Goal: Task Accomplishment & Management: Use online tool/utility

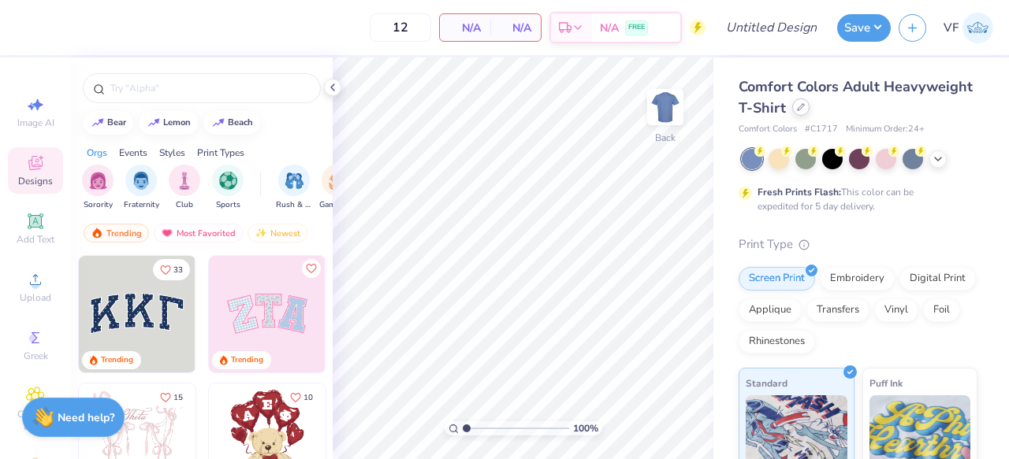
click at [795, 108] on div at bounding box center [800, 106] width 17 height 17
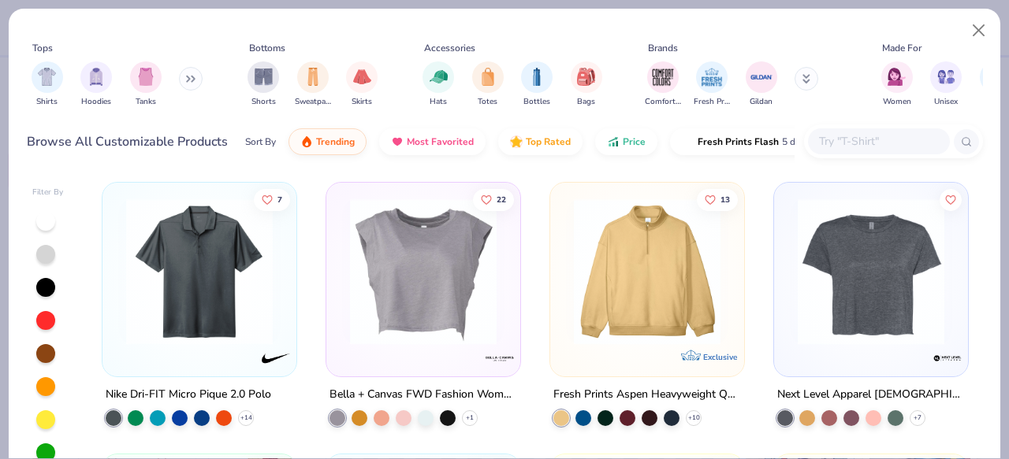
click at [824, 142] on input "text" at bounding box center [877, 141] width 121 height 18
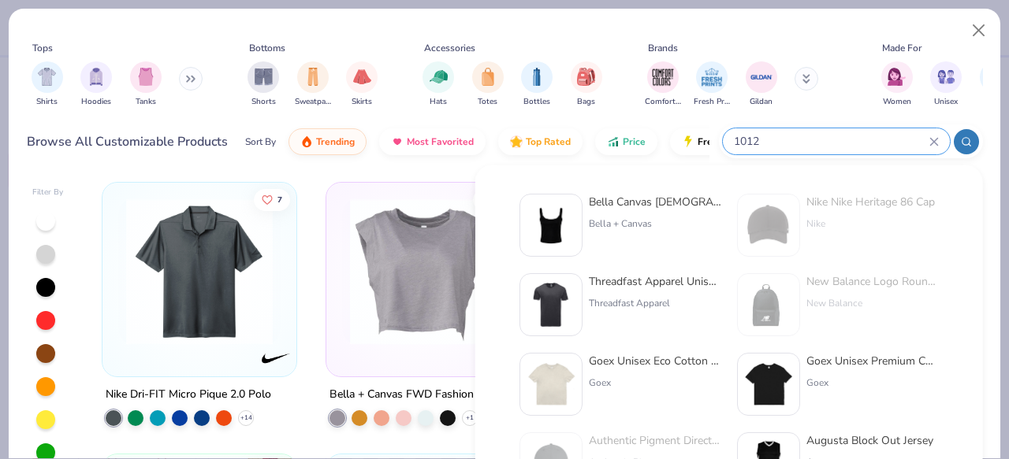
type input "1012"
click at [669, 212] on div "Bella Canvas [DEMOGRAPHIC_DATA]' Micro Ribbed Scoop Tank Bella + Canvas" at bounding box center [655, 225] width 132 height 63
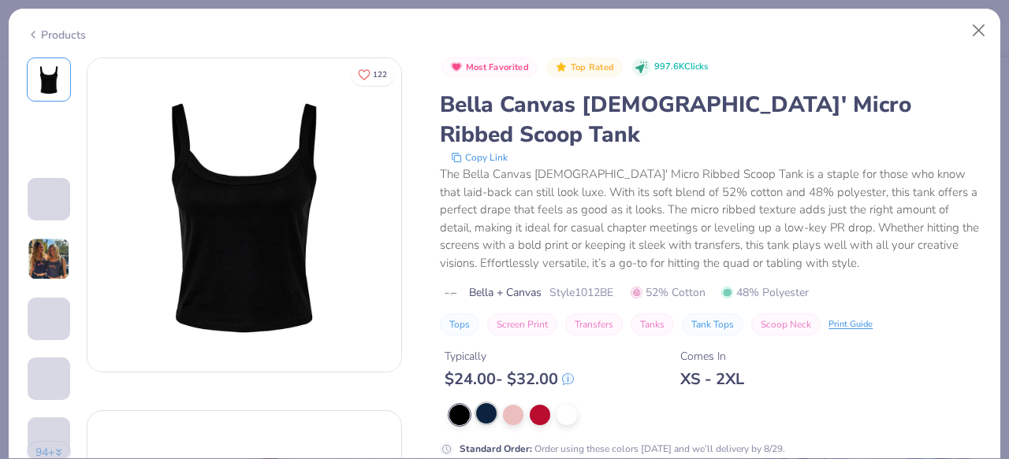
click at [492, 403] on div at bounding box center [486, 413] width 20 height 20
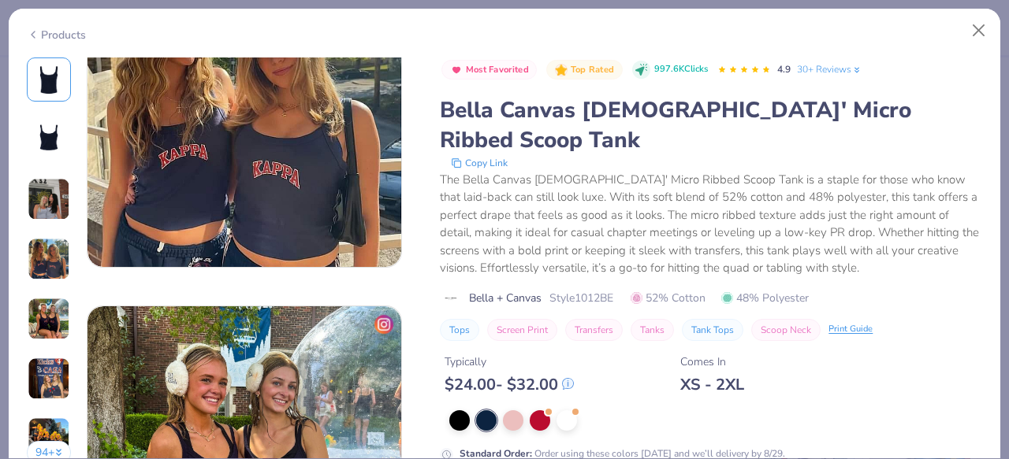
scroll to position [1516, 0]
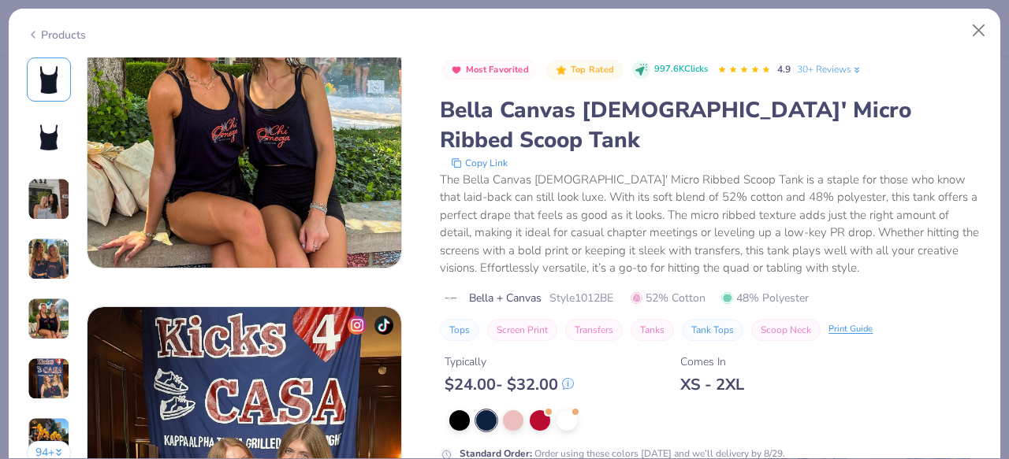
click at [484, 411] on div at bounding box center [486, 421] width 20 height 20
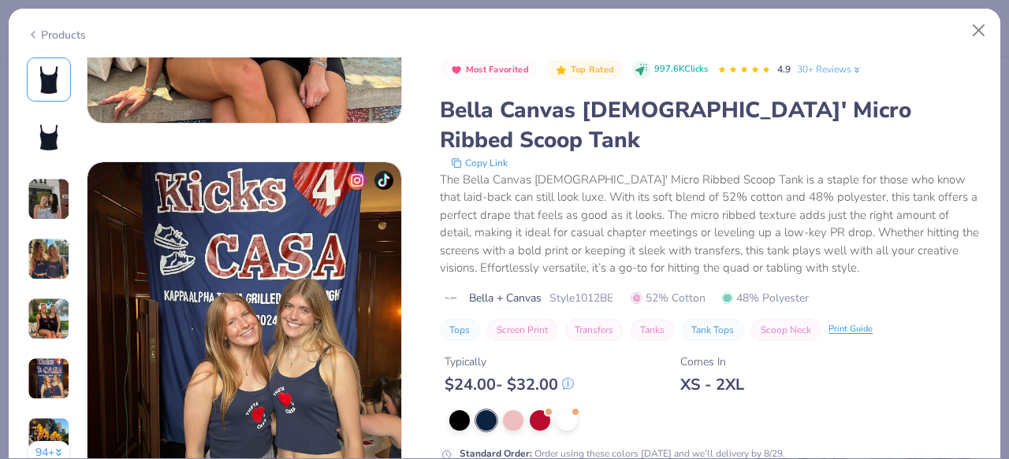
drag, startPoint x: 994, startPoint y: 186, endPoint x: 994, endPoint y: 250, distance: 63.8
click at [994, 250] on div "94 + 122 AU Alpha Chi Omega, [US_STATE][GEOGRAPHIC_DATA] KU Kappa Kappa Gamma, …" at bounding box center [504, 259] width 991 height 402
click at [975, 28] on button "Close" at bounding box center [979, 31] width 30 height 30
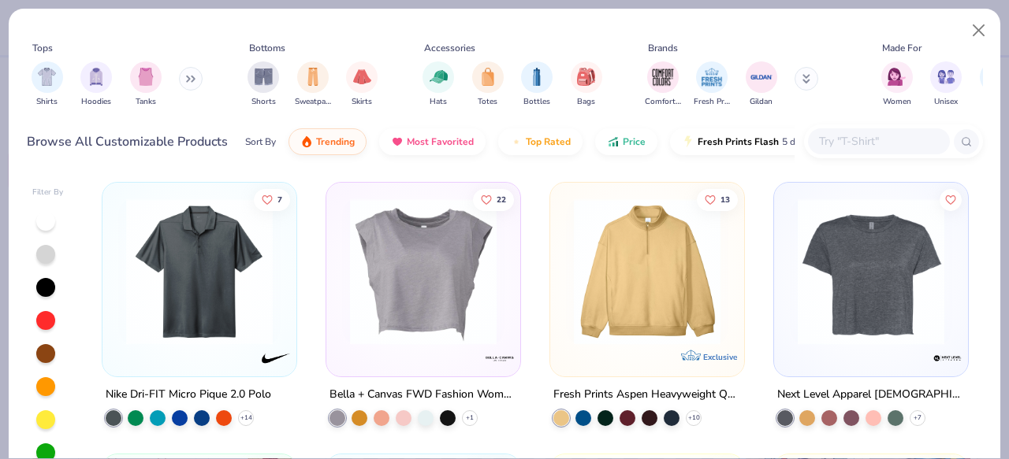
scroll to position [82, 0]
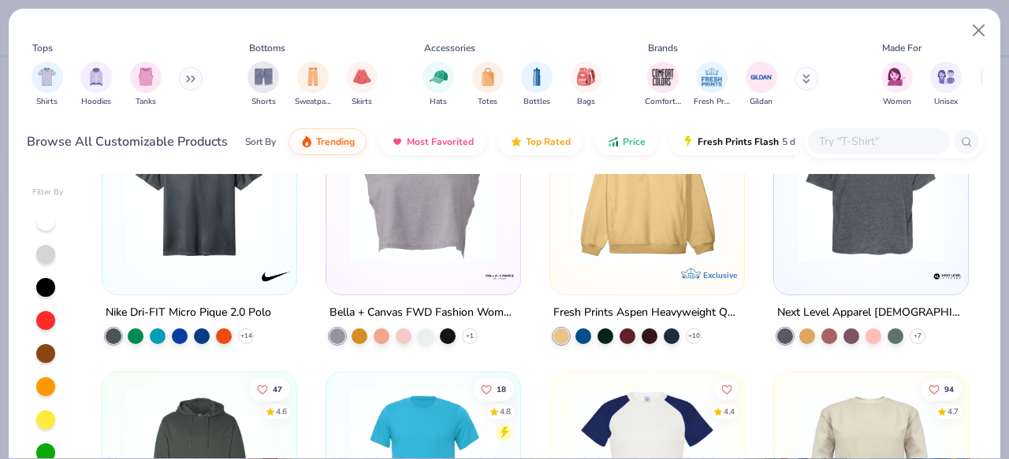
click at [889, 127] on div at bounding box center [893, 141] width 179 height 34
click at [886, 139] on input "text" at bounding box center [877, 141] width 121 height 18
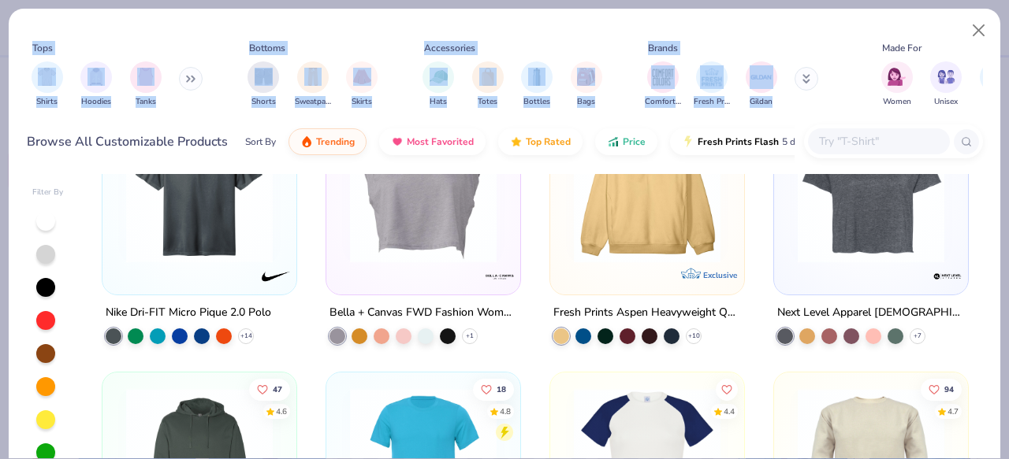
click at [891, 0] on html "12 N/A Per Item N/A Total Est. Delivery N/A FREE Design Title Save VF Image AI …" at bounding box center [504, 229] width 1009 height 459
click at [820, 138] on input "text" at bounding box center [877, 141] width 121 height 18
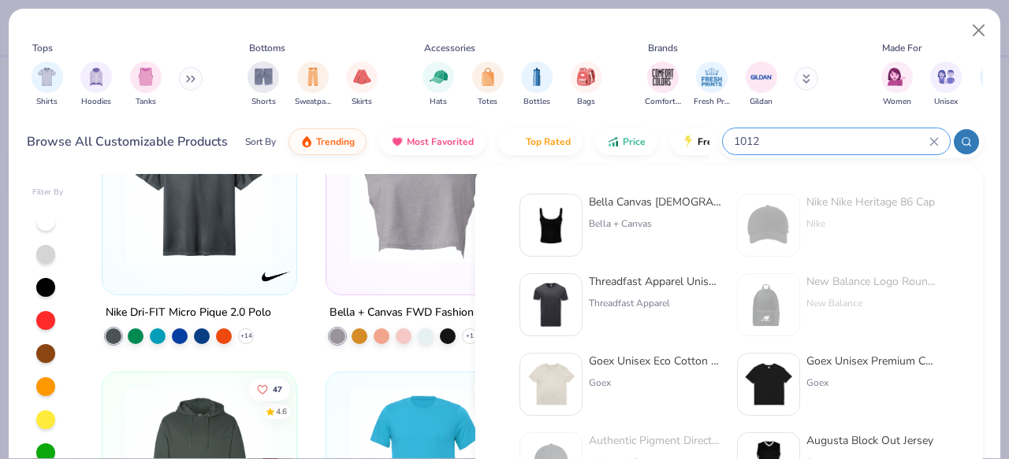
type input "1012"
click at [679, 206] on div "Bella Canvas [DEMOGRAPHIC_DATA]' Micro Ribbed Scoop Tank" at bounding box center [655, 202] width 132 height 17
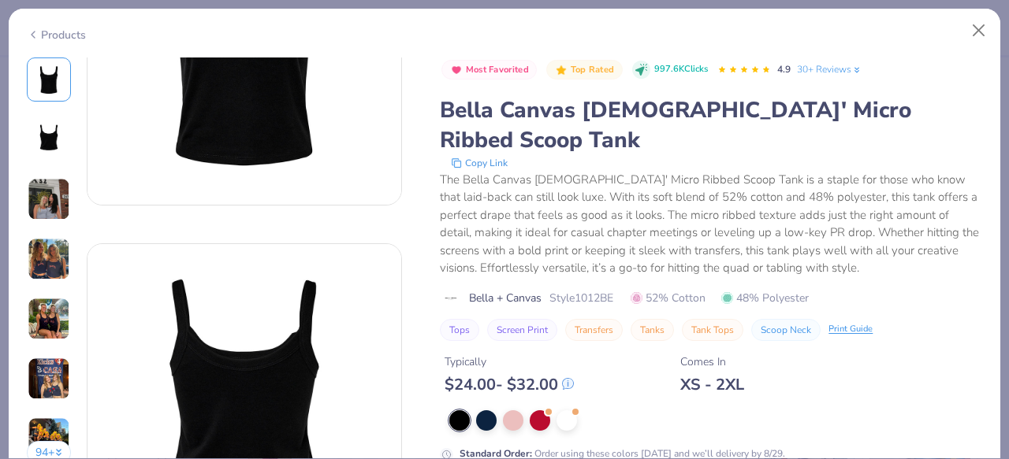
scroll to position [188, 0]
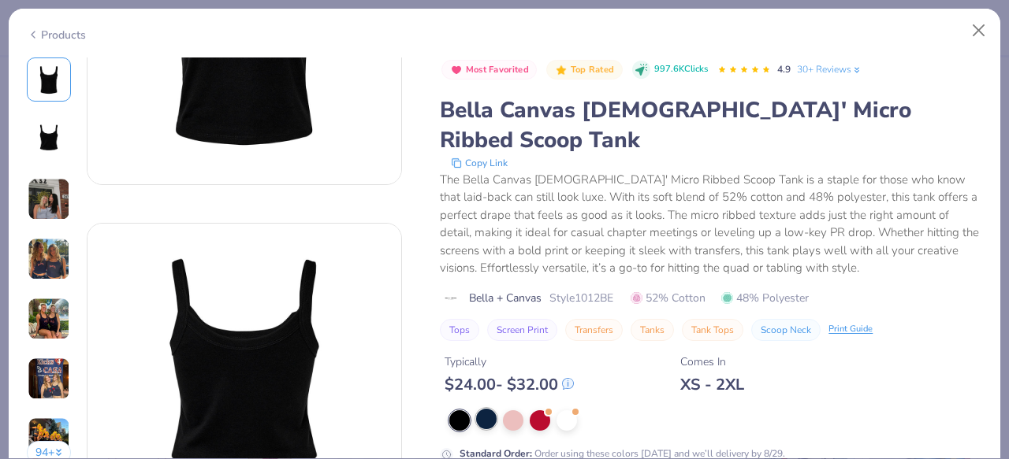
click at [489, 409] on div at bounding box center [486, 419] width 20 height 20
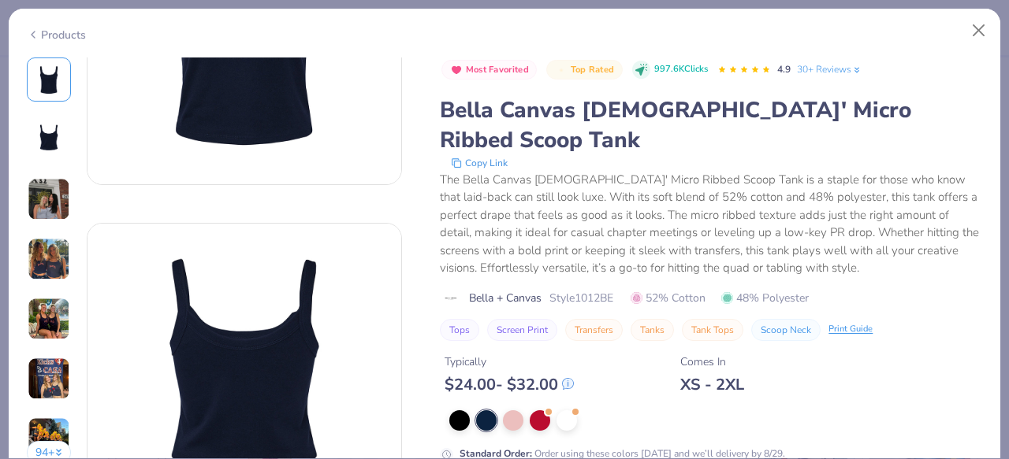
click at [651, 411] on div "Standard Order : Order using these colors [DATE] and we’ll delivery by 8/29." at bounding box center [711, 436] width 542 height 51
drag, startPoint x: 574, startPoint y: 27, endPoint x: 583, endPoint y: 5, distance: 24.0
click at [576, 0] on html "12 N/A Per Item N/A Total Est. Delivery N/A FREE Design Title Save VF Image AI …" at bounding box center [504, 229] width 1009 height 459
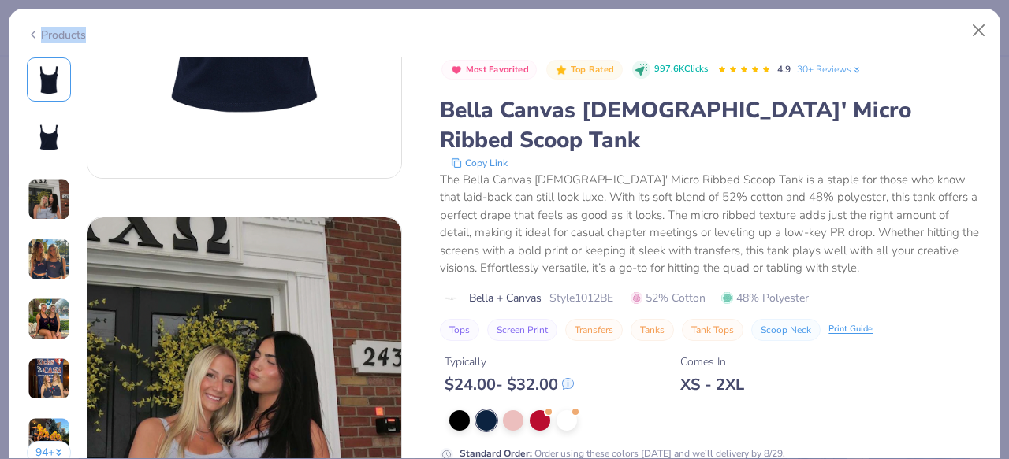
scroll to position [728, 0]
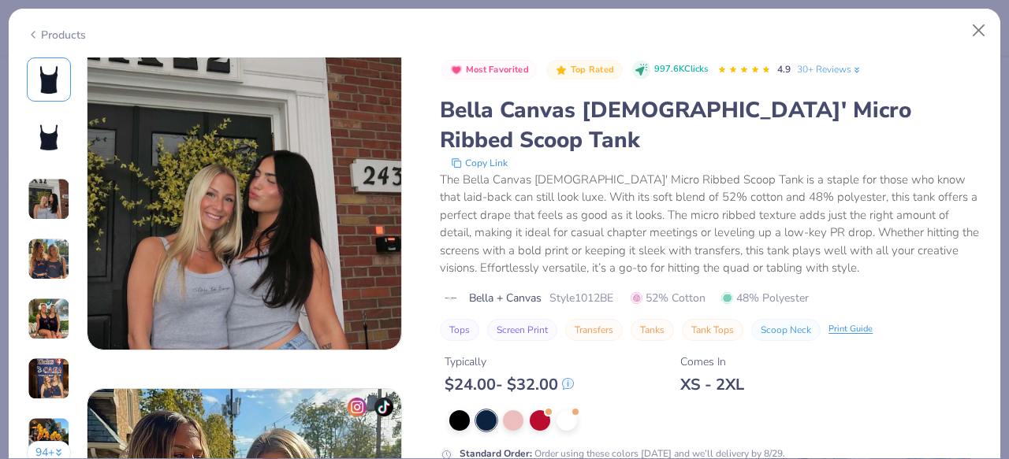
click at [526, 455] on div "Most Favorited Top Rated 997.6K Clicks 4.9 30+ Reviews Bella Canvas [DEMOGRAPHI…" at bounding box center [711, 390] width 542 height 664
click at [529, 442] on div "Most Favorited Top Rated 997.6K Clicks 4.9 30+ Reviews Bella Canvas [DEMOGRAPHI…" at bounding box center [711, 390] width 542 height 664
drag, startPoint x: 529, startPoint y: 442, endPoint x: 827, endPoint y: 24, distance: 513.6
click at [529, 441] on div "Most Favorited Top Rated 997.6K Clicks 4.9 30+ Reviews Bella Canvas [DEMOGRAPHI…" at bounding box center [711, 390] width 542 height 664
drag, startPoint x: 931, startPoint y: 50, endPoint x: 935, endPoint y: -57, distance: 106.5
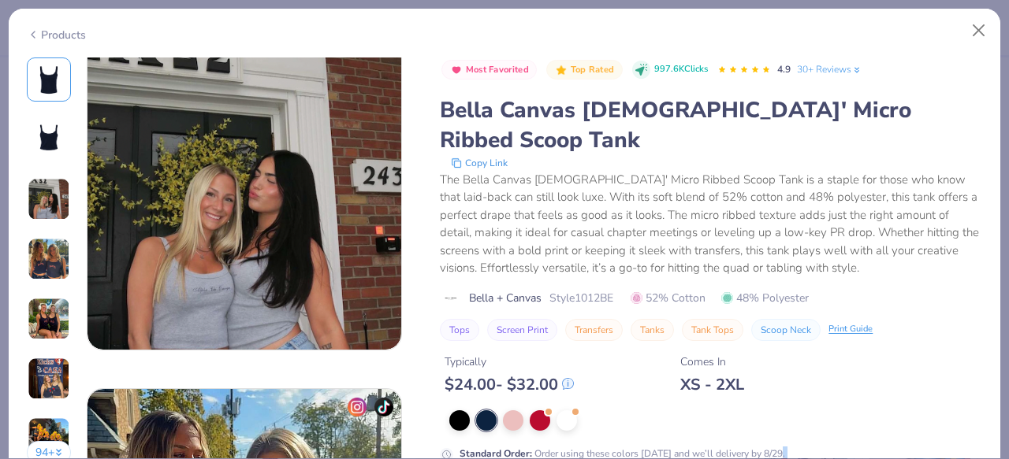
click at [935, 0] on html "12 N/A Per Item N/A Total Est. Delivery N/A FREE Design Title Save VF Image AI …" at bounding box center [504, 229] width 1009 height 459
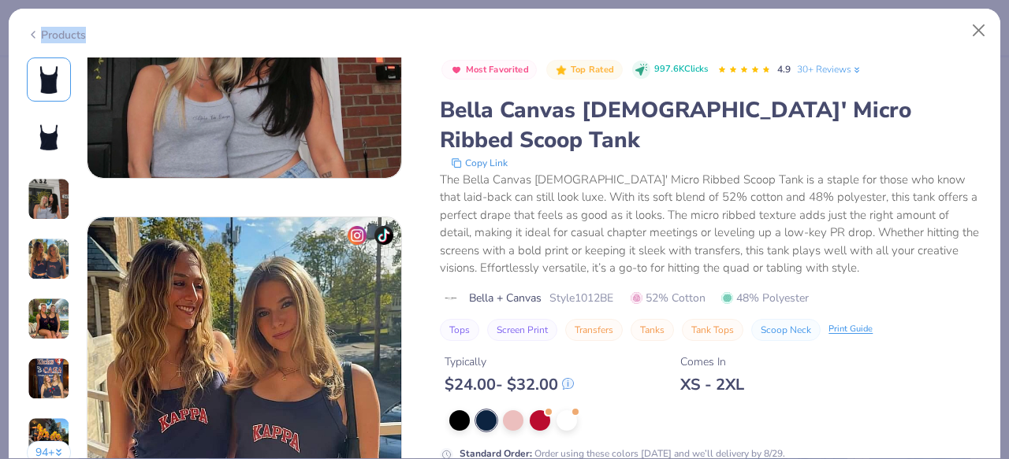
click at [746, 155] on div "Copy Link" at bounding box center [711, 163] width 541 height 16
click at [772, 232] on div "The Bella Canvas [DEMOGRAPHIC_DATA]' Micro Ribbed Scoop Tank is a staple for th…" at bounding box center [711, 224] width 542 height 106
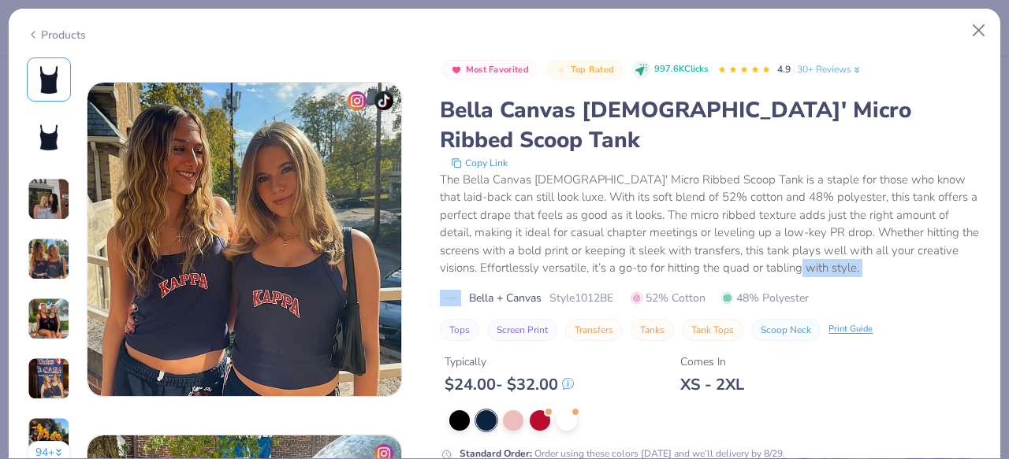
click at [481, 411] on div at bounding box center [486, 421] width 20 height 20
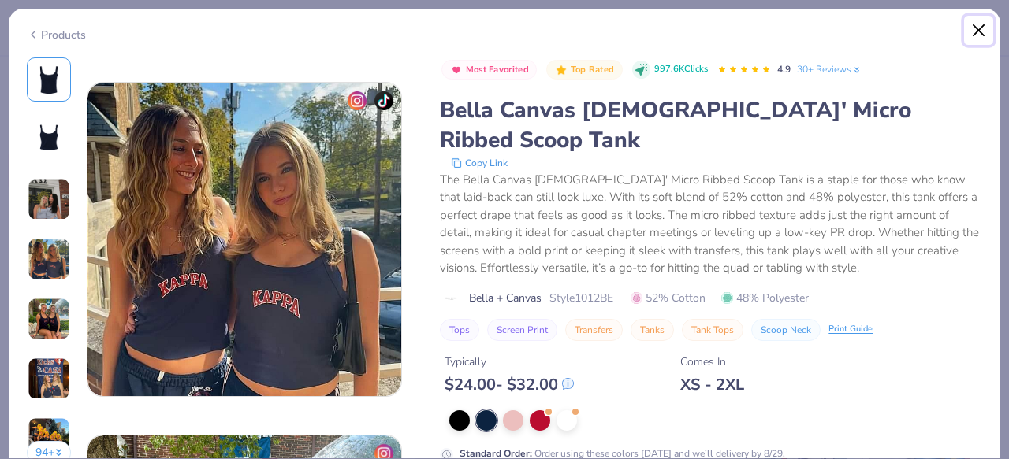
click at [983, 28] on button "Close" at bounding box center [979, 31] width 30 height 30
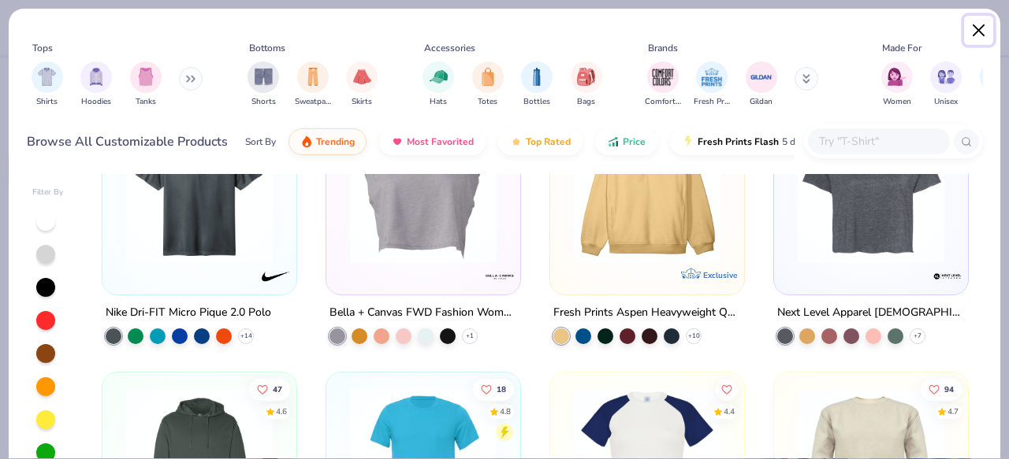
click at [992, 23] on button "Close" at bounding box center [979, 31] width 30 height 30
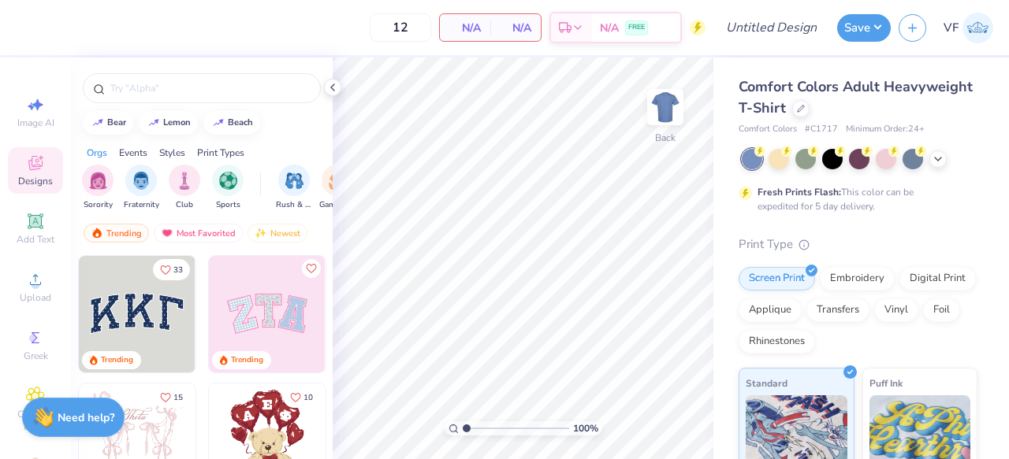
click at [808, 112] on div "Comfort Colors Adult Heavyweight T-Shirt" at bounding box center [857, 97] width 239 height 43
click at [804, 106] on div at bounding box center [800, 106] width 17 height 17
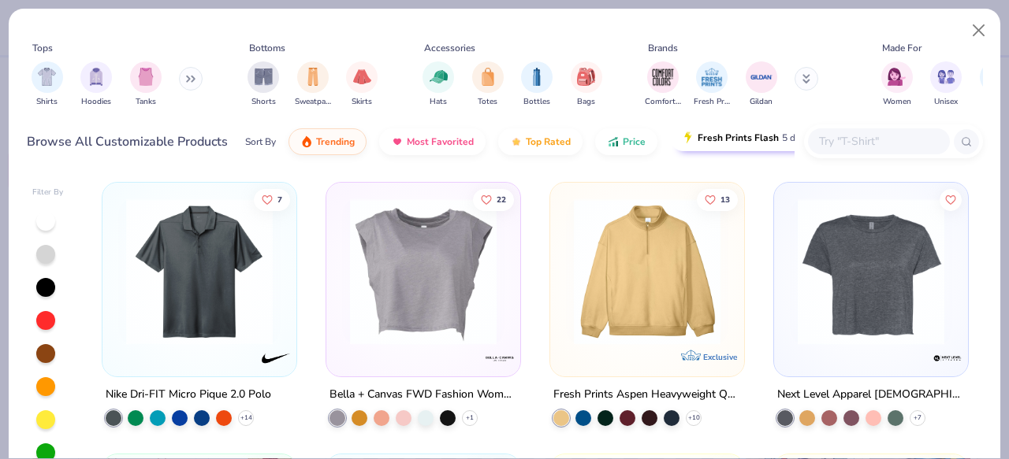
scroll to position [16, 0]
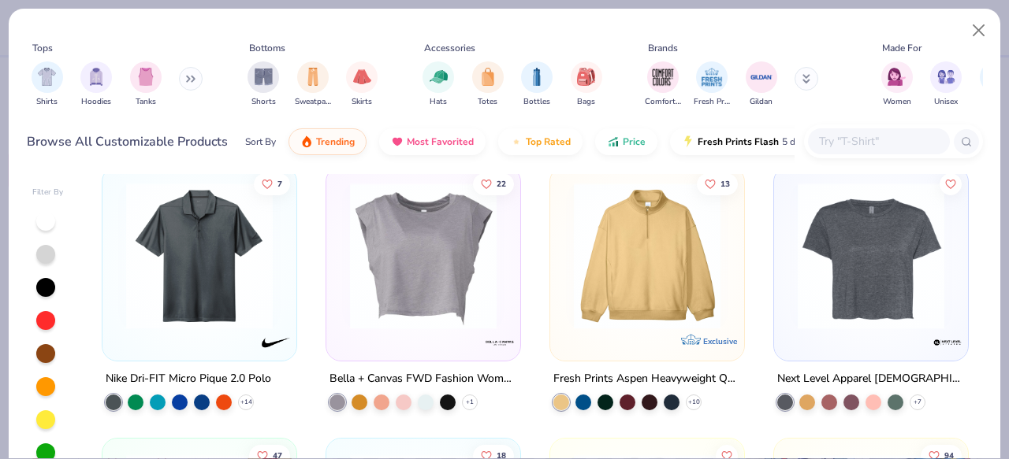
click at [848, 148] on input "text" at bounding box center [877, 141] width 121 height 18
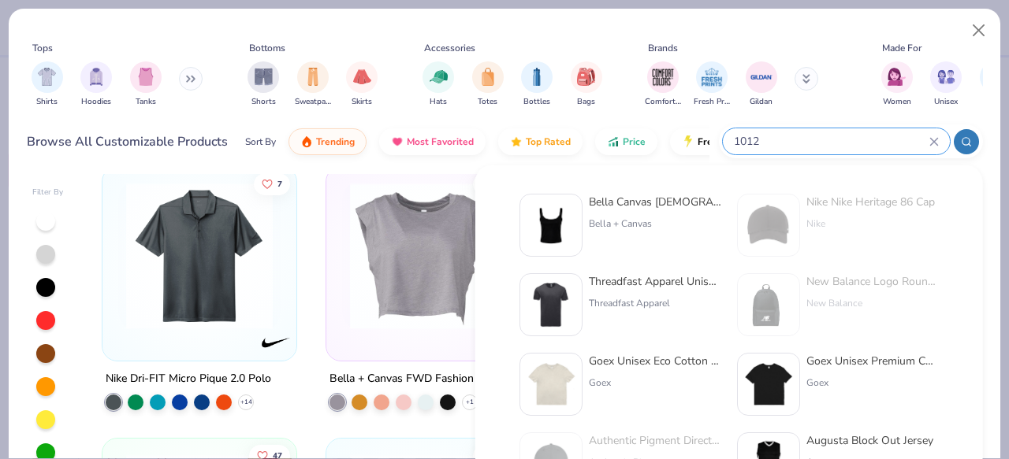
type input "1012"
click at [650, 217] on div "Bella + Canvas" at bounding box center [655, 224] width 132 height 14
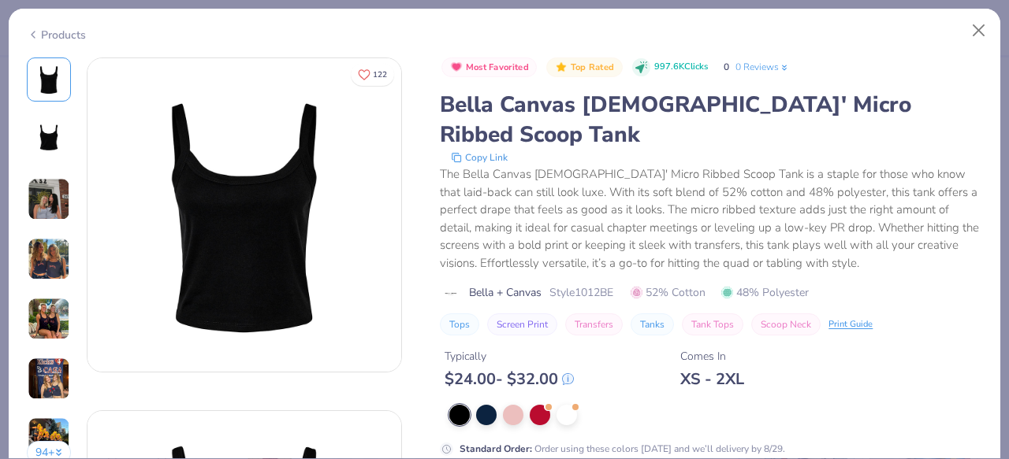
click at [582, 441] on div "Standard Order : Order using these colors [DATE] and we’ll delivery by 8/29." at bounding box center [711, 448] width 542 height 15
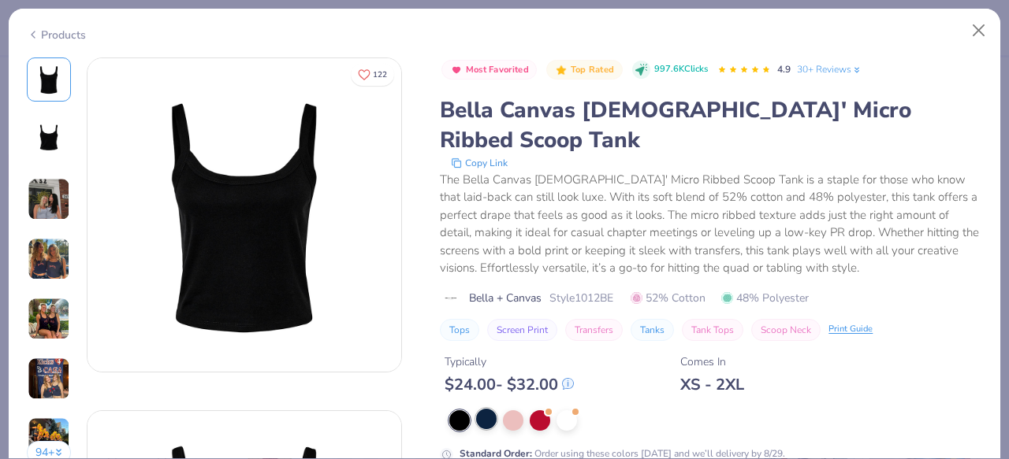
click at [489, 409] on div at bounding box center [486, 419] width 20 height 20
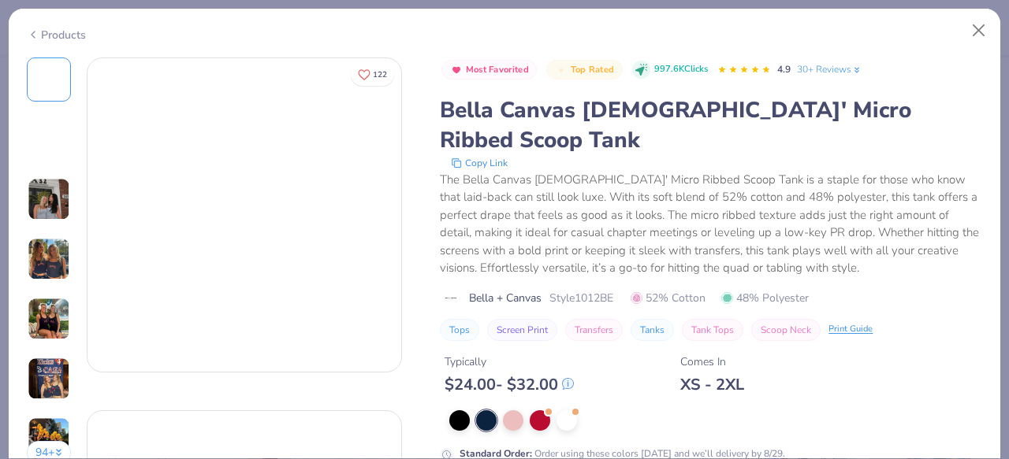
scroll to position [161, 0]
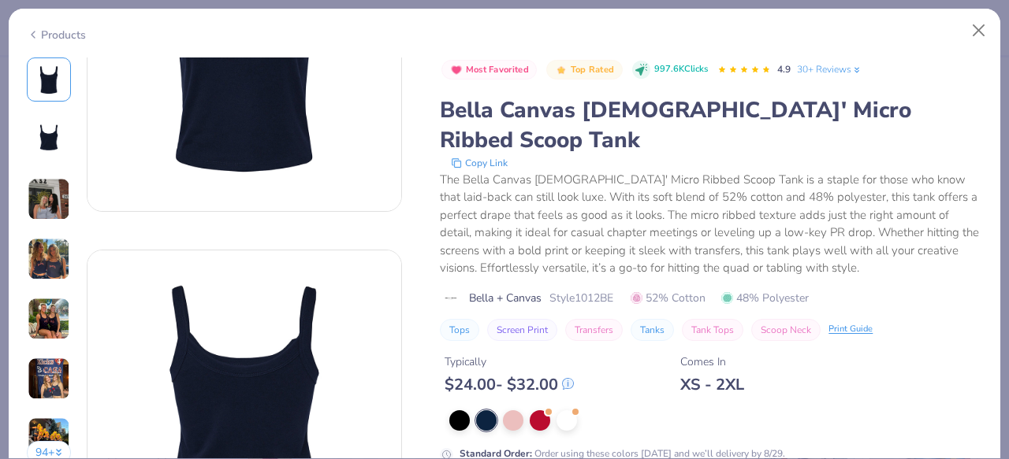
drag, startPoint x: 620, startPoint y: 36, endPoint x: 620, endPoint y: 71, distance: 34.7
click at [620, 73] on div "Products 94 + 122 AU Alpha Chi Omega, [US_STATE][GEOGRAPHIC_DATA] KU Kappa Kapp…" at bounding box center [504, 233] width 993 height 451
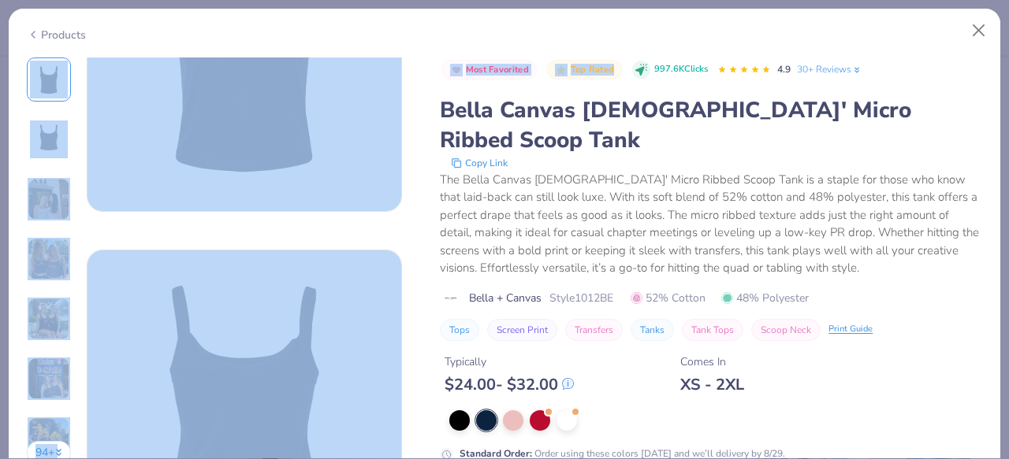
click at [487, 411] on div at bounding box center [486, 421] width 20 height 20
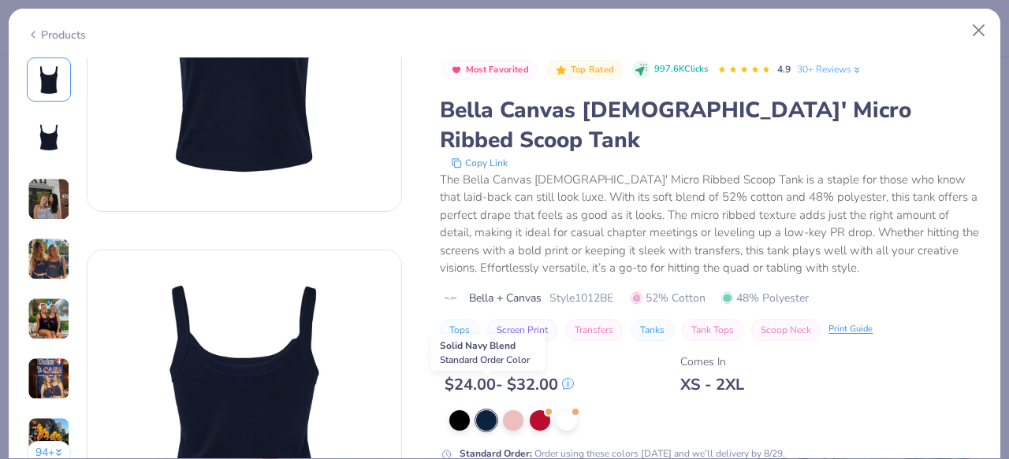
click at [487, 411] on div at bounding box center [486, 421] width 20 height 20
click at [536, 449] on div "Most Favorited Top Rated 997.6K Clicks 4.9 30+ Reviews Bella Canvas [DEMOGRAPHI…" at bounding box center [711, 390] width 542 height 664
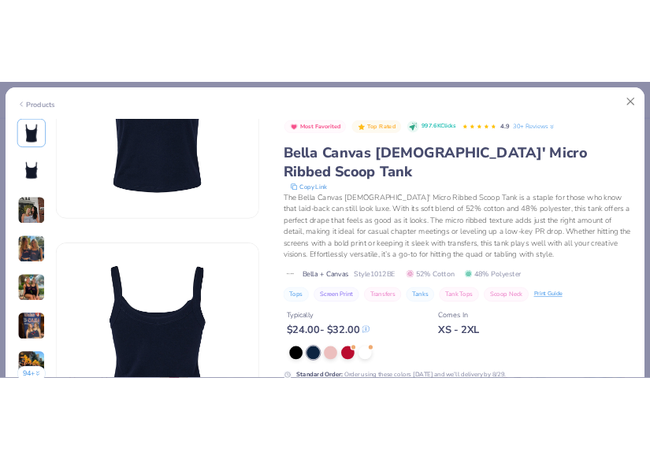
scroll to position [275, 0]
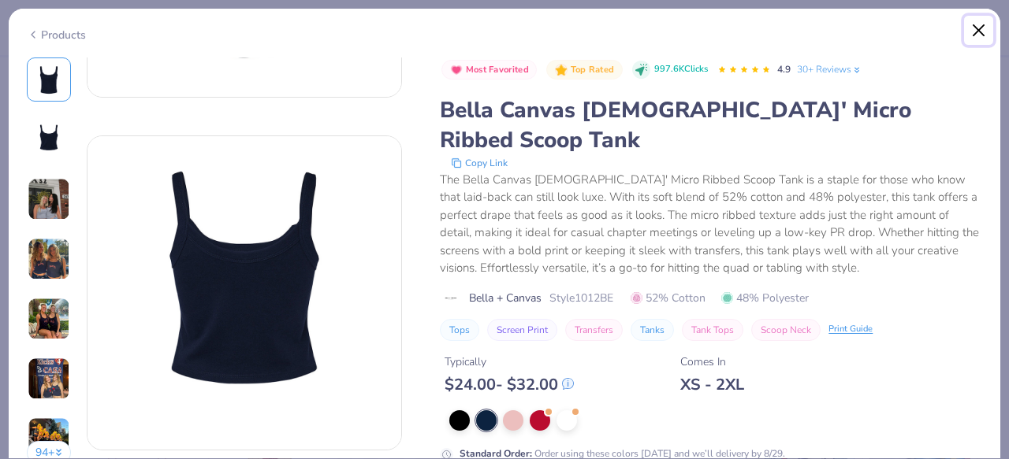
click at [975, 31] on button "Close" at bounding box center [979, 31] width 30 height 30
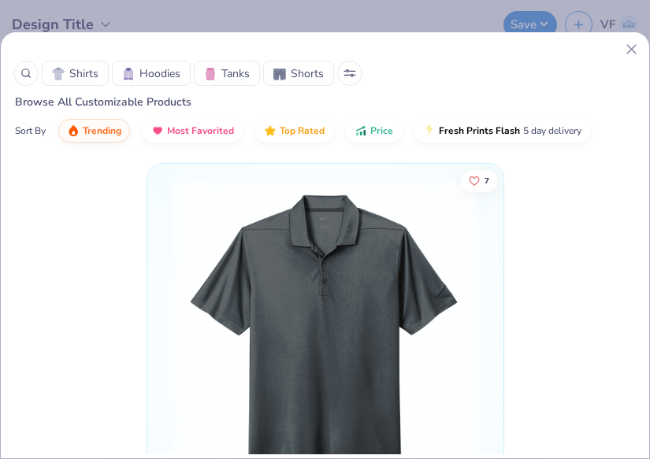
click at [635, 47] on icon at bounding box center [631, 49] width 17 height 17
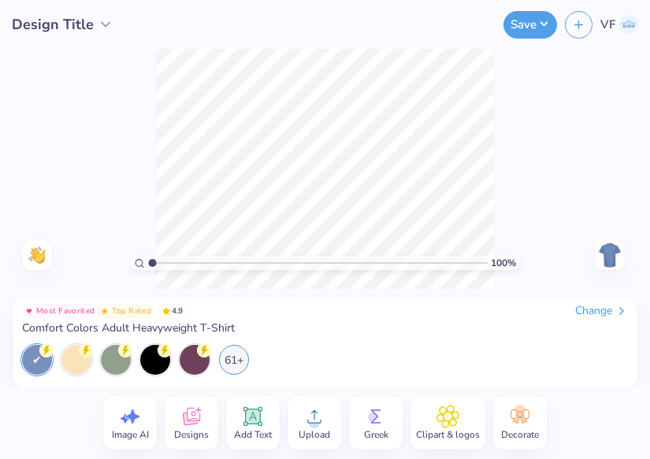
click at [595, 297] on div "Most Favorited Top Rated 4.9 Change Comfort Colors Adult Heavyweight T-Shirt 61+" at bounding box center [325, 338] width 650 height 98
click at [595, 302] on div "Most Favorited Top Rated 4.9 Change Comfort Colors Adult Heavyweight T-Shirt 61+" at bounding box center [325, 343] width 625 height 88
click at [595, 310] on div "Change" at bounding box center [601, 311] width 53 height 14
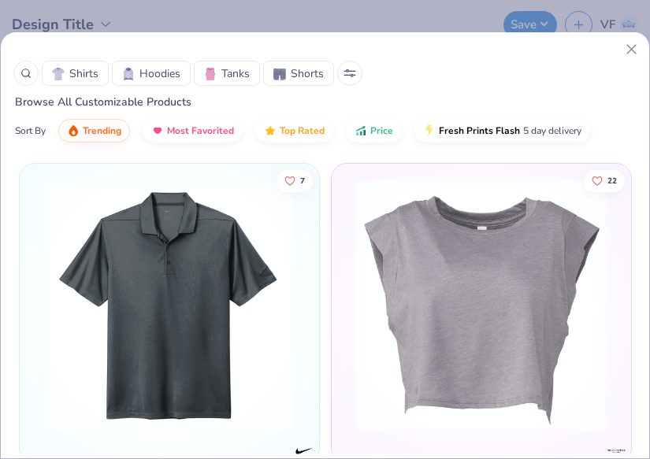
click at [32, 71] on div at bounding box center [25, 73] width 25 height 25
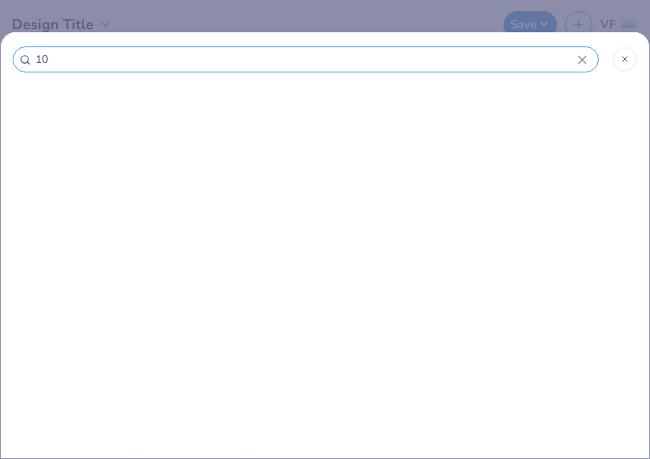
type input "101"
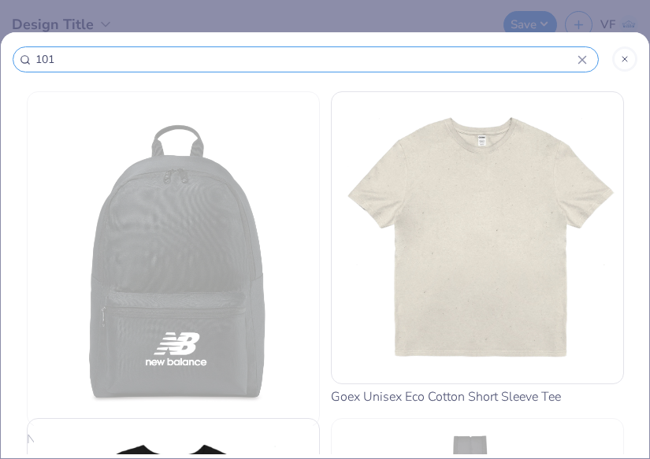
type input "1012"
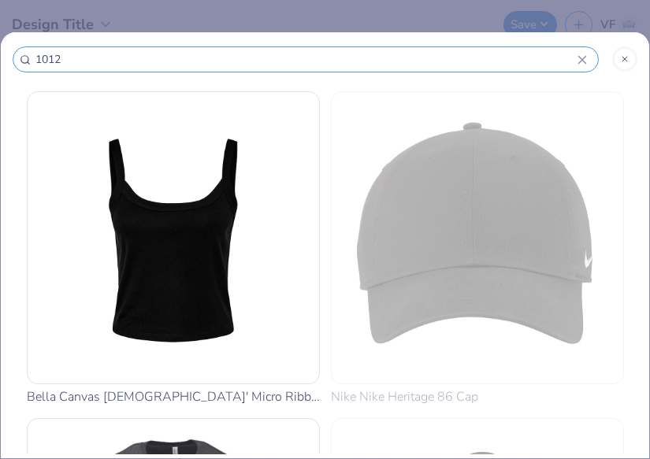
type input "1012"
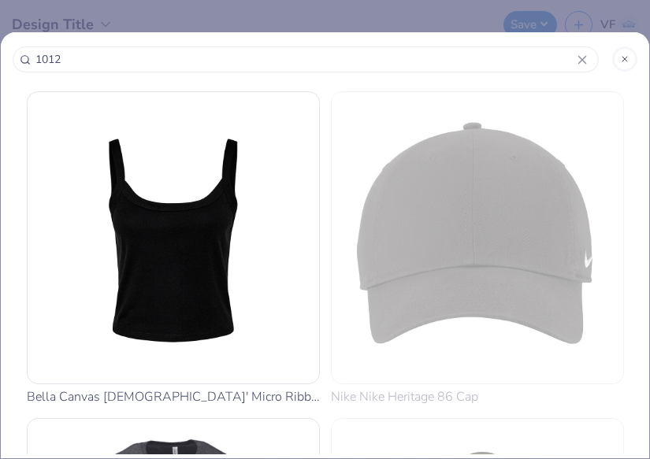
click at [162, 233] on img at bounding box center [173, 237] width 279 height 279
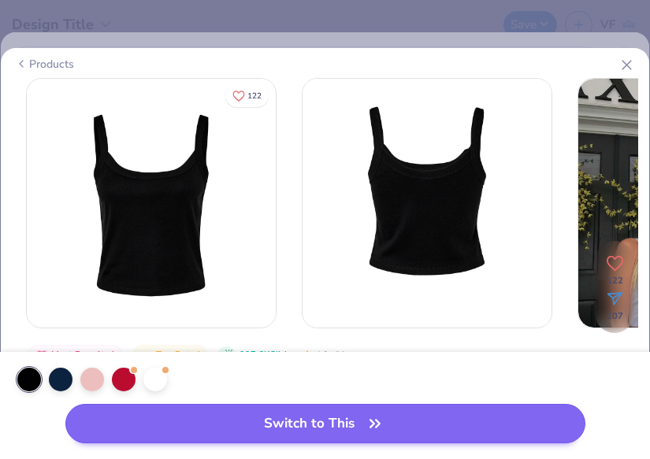
scroll to position [143, 0]
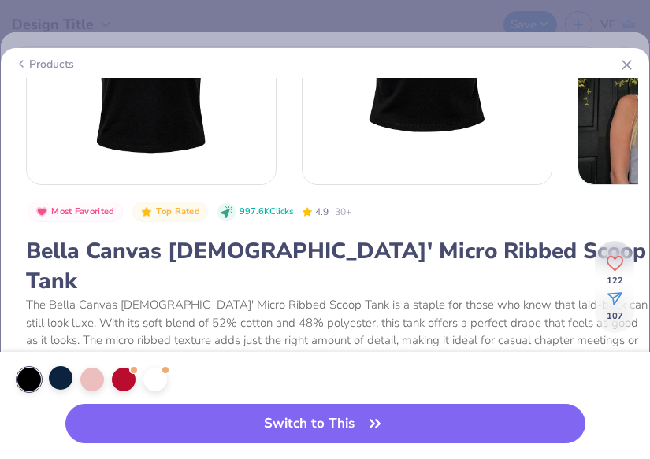
click at [63, 372] on div at bounding box center [61, 378] width 24 height 24
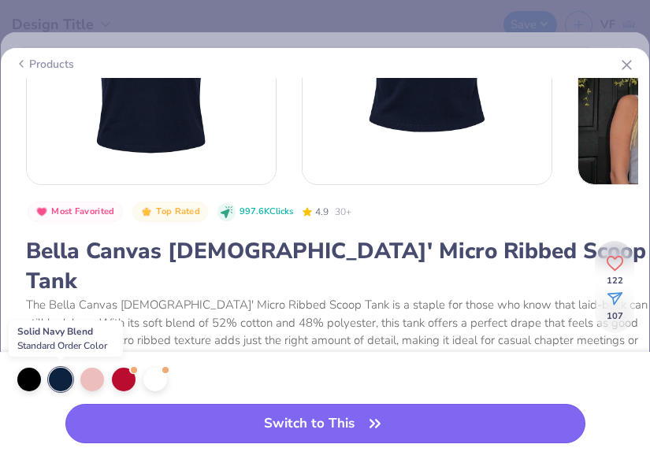
click at [175, 425] on button "Switch to This" at bounding box center [325, 423] width 520 height 39
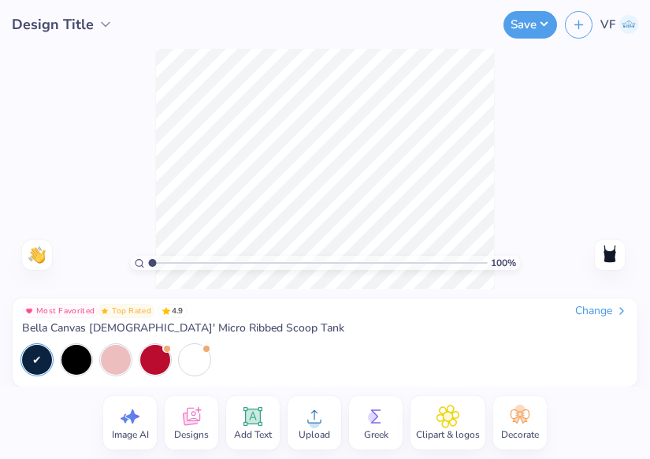
click at [312, 418] on icon at bounding box center [315, 417] width 24 height 24
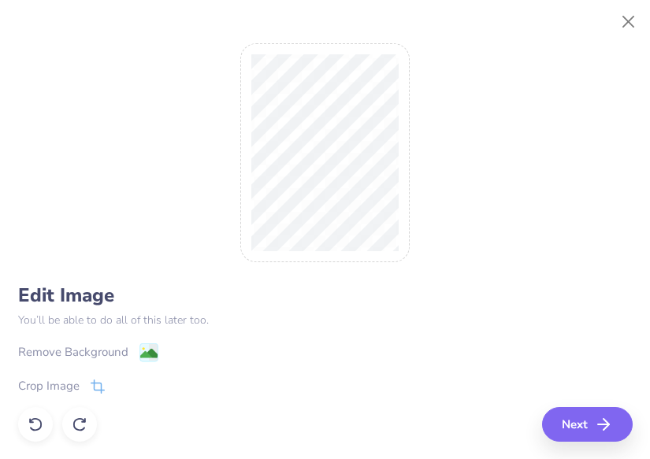
click at [144, 337] on div "Edit Image You’ll be able to do all of this later too. Remove Background Crop I…" at bounding box center [325, 359] width 615 height 150
click at [144, 351] on image at bounding box center [147, 355] width 17 height 17
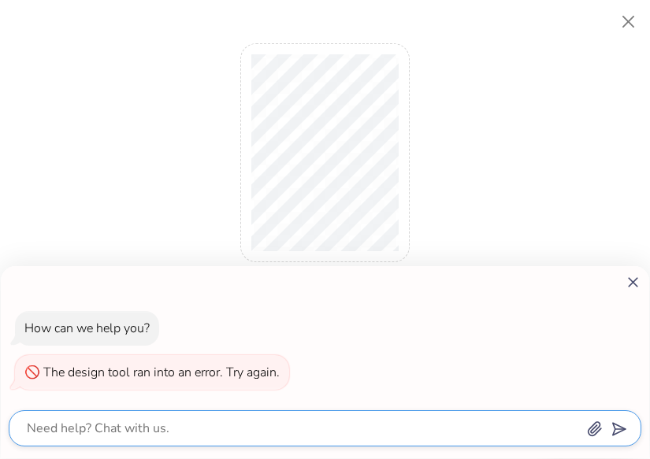
click at [173, 423] on textarea at bounding box center [303, 429] width 556 height 22
type textarea "r"
type textarea "x"
type textarea "re"
type textarea "x"
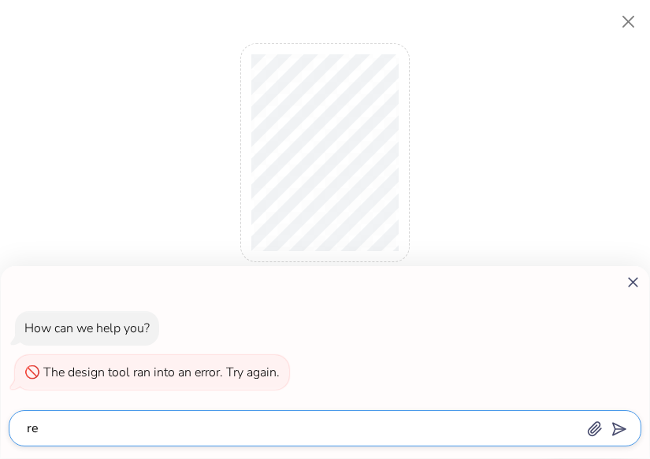
type textarea "rem"
type textarea "x"
type textarea "remo"
type textarea "x"
type textarea "remov"
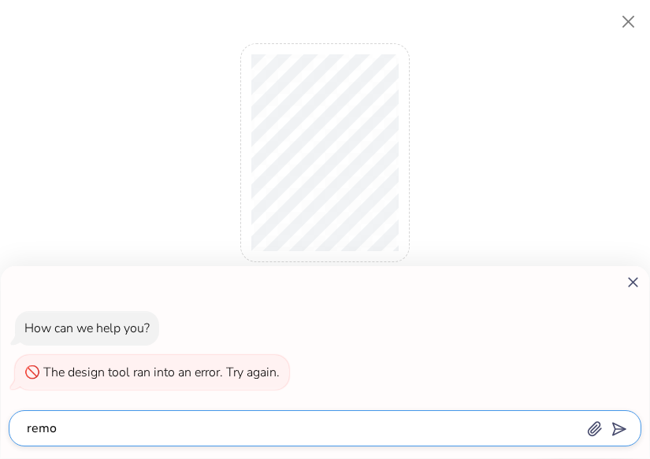
type textarea "x"
type textarea "remove"
type textarea "x"
type textarea "remove"
type textarea "x"
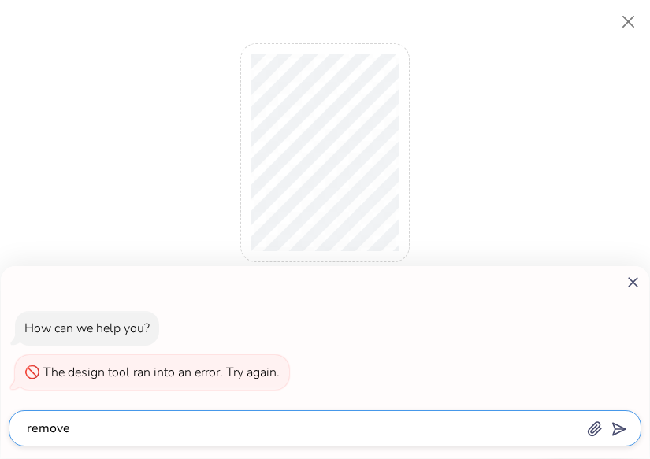
type textarea "remove a"
type textarea "x"
type textarea "remove"
type textarea "x"
type textarea "remove b"
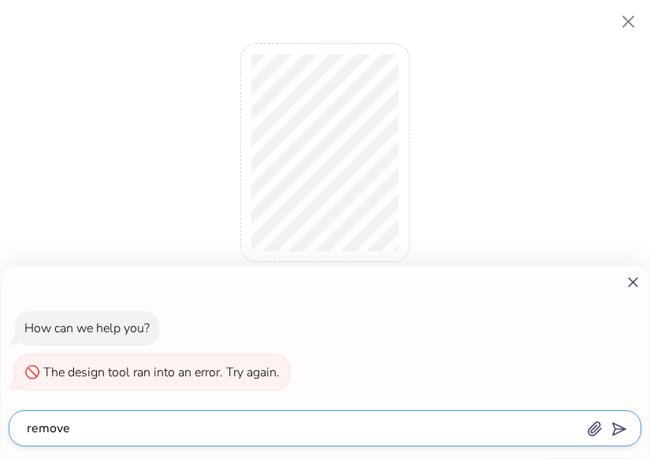
type textarea "x"
type textarea "remove ba"
type textarea "x"
type textarea "remove bac"
type textarea "x"
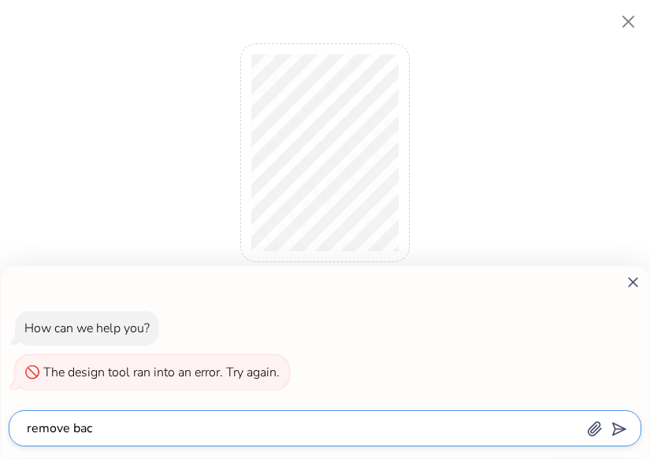
type textarea "remove back"
type textarea "x"
type textarea "remove backg"
type textarea "x"
type textarea "remove backgr"
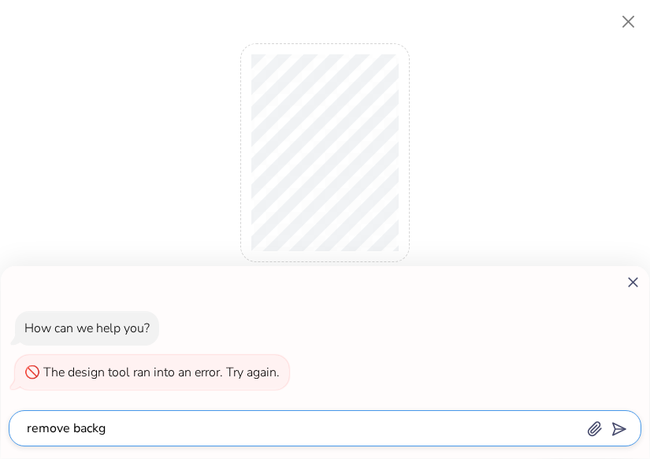
type textarea "x"
type textarea "remove backgro"
type textarea "x"
type textarea "remove backgrou"
type textarea "x"
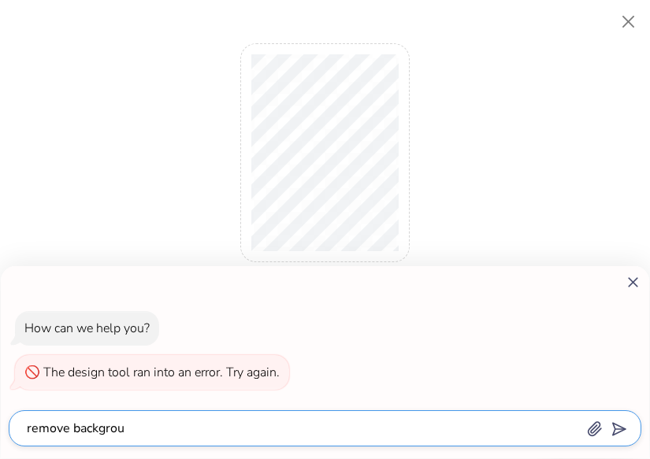
type textarea "remove backgroun"
type textarea "x"
type textarea "remove background"
type textarea "x"
type textarea "remove background"
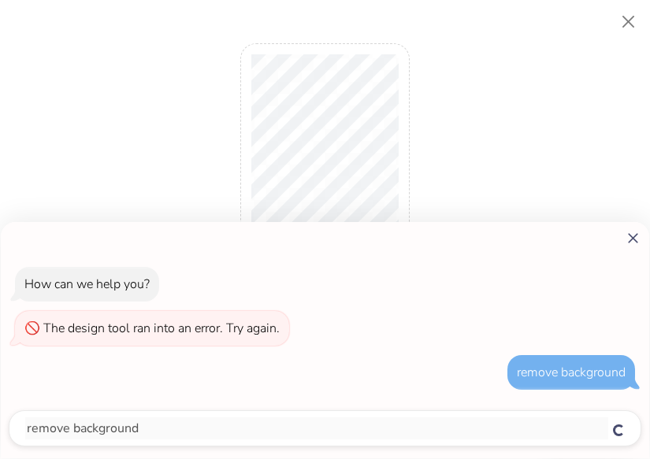
type textarea "x"
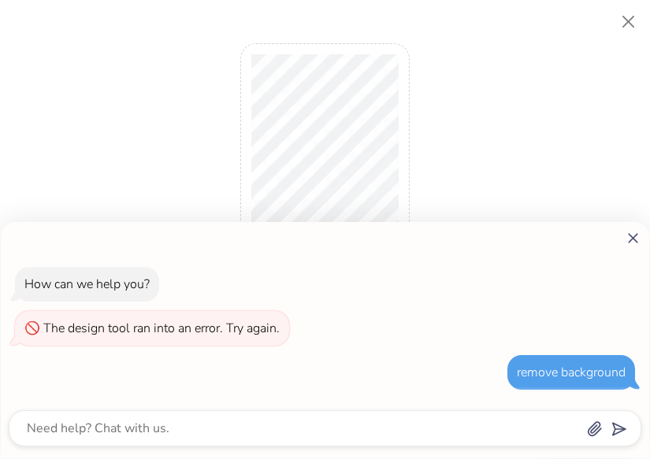
click at [630, 237] on icon at bounding box center [633, 238] width 17 height 17
type textarea "x"
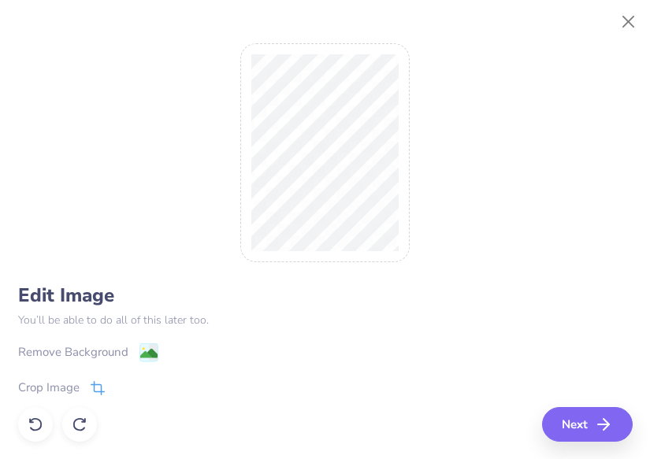
click at [94, 381] on icon at bounding box center [98, 388] width 14 height 14
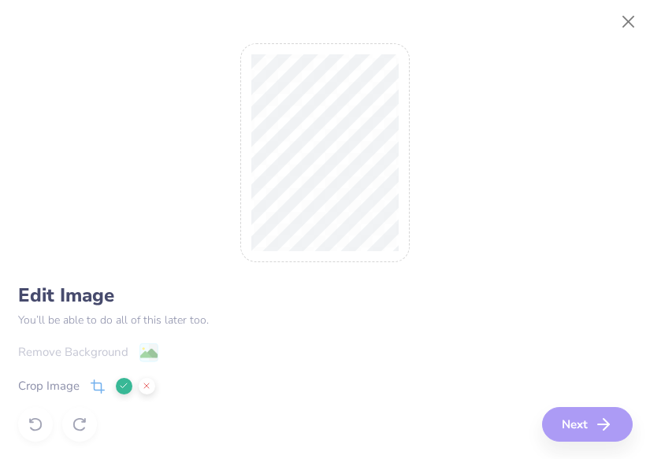
click at [124, 390] on icon at bounding box center [123, 385] width 9 height 9
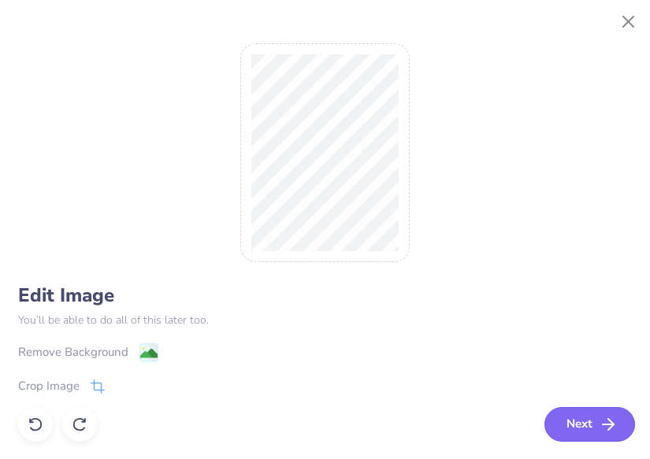
click at [593, 414] on button "Next" at bounding box center [589, 424] width 91 height 35
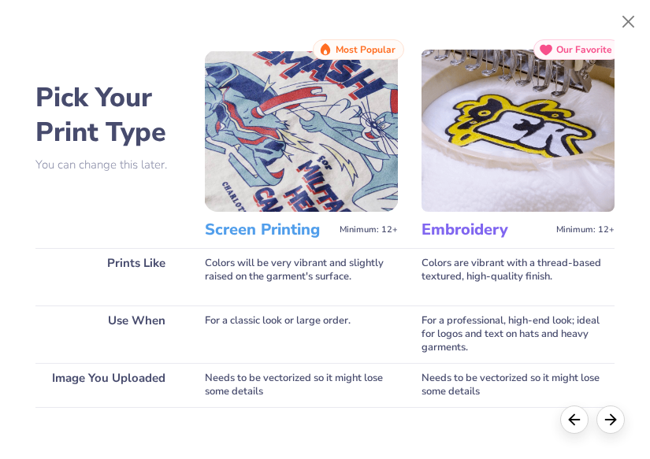
click at [308, 136] on img at bounding box center [301, 131] width 193 height 162
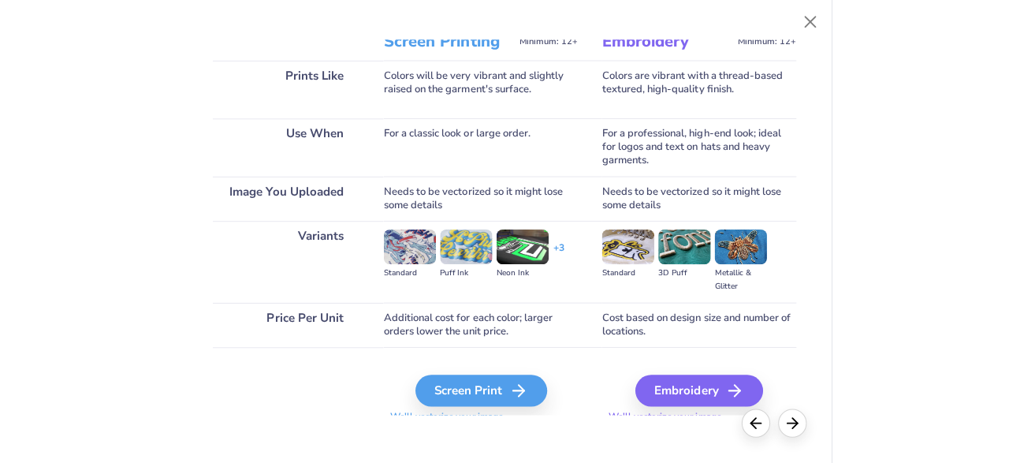
scroll to position [205, 0]
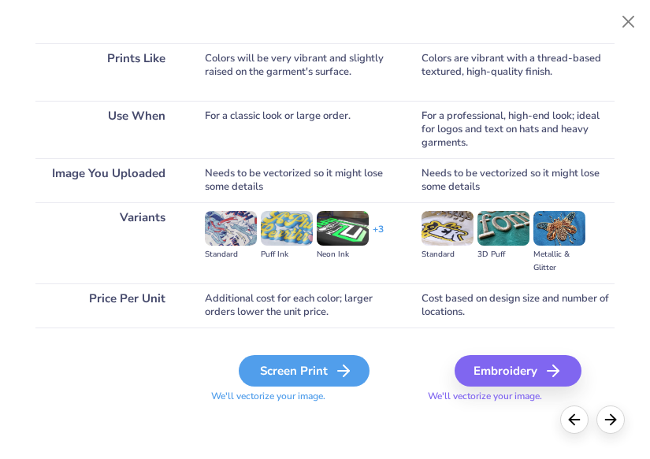
click at [287, 379] on div "Screen Print" at bounding box center [304, 371] width 131 height 32
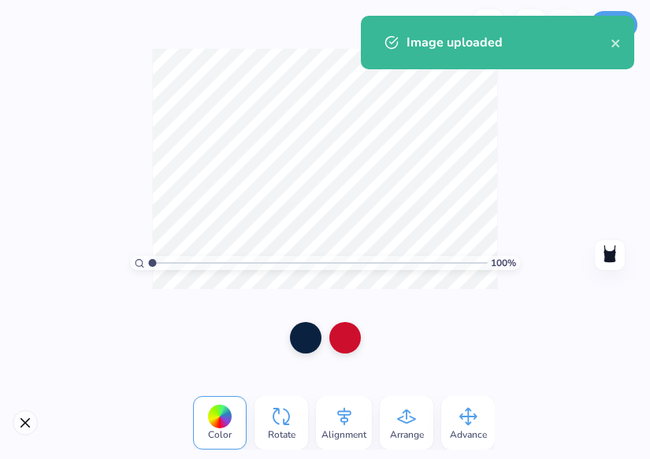
click at [567, 215] on div "100 % Need help? Chat with us. Back" at bounding box center [325, 169] width 650 height 240
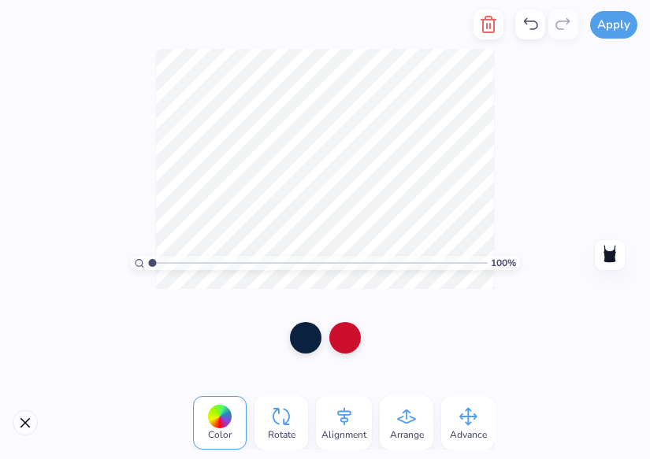
click at [536, 172] on div "100 % Need help? Chat with us. Back" at bounding box center [325, 169] width 650 height 240
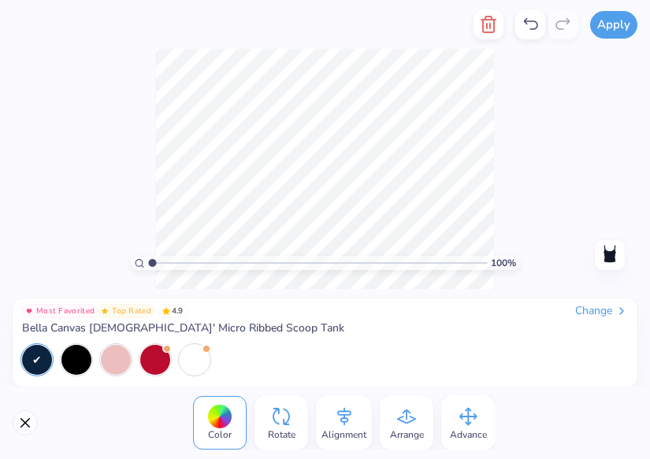
click at [536, 172] on div "100 % Need help? Chat with us. Back" at bounding box center [325, 169] width 650 height 240
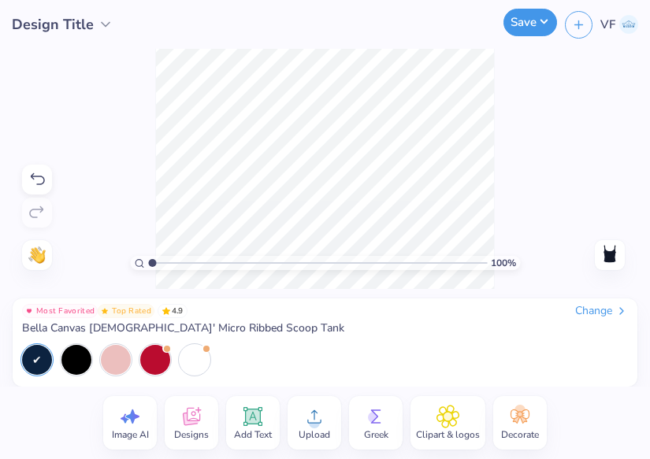
click at [545, 26] on button "Save" at bounding box center [530, 23] width 54 height 28
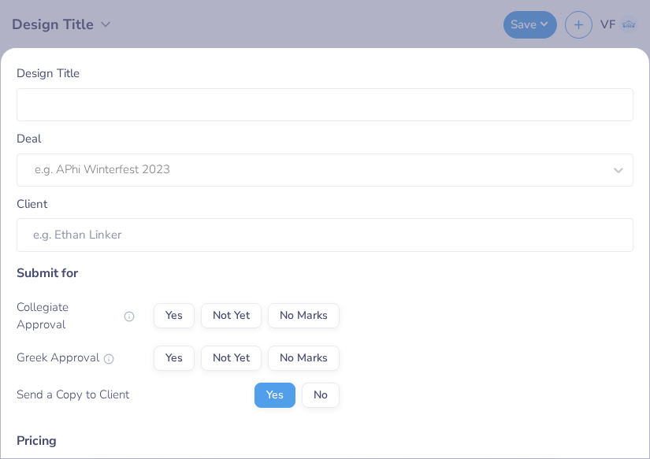
click at [377, 44] on div "Design Title Deal e.g. APhi Winterfest 2023 Client Submit for Collegiate Approv…" at bounding box center [325, 229] width 650 height 459
